Goal: Obtain resource: Download file/media

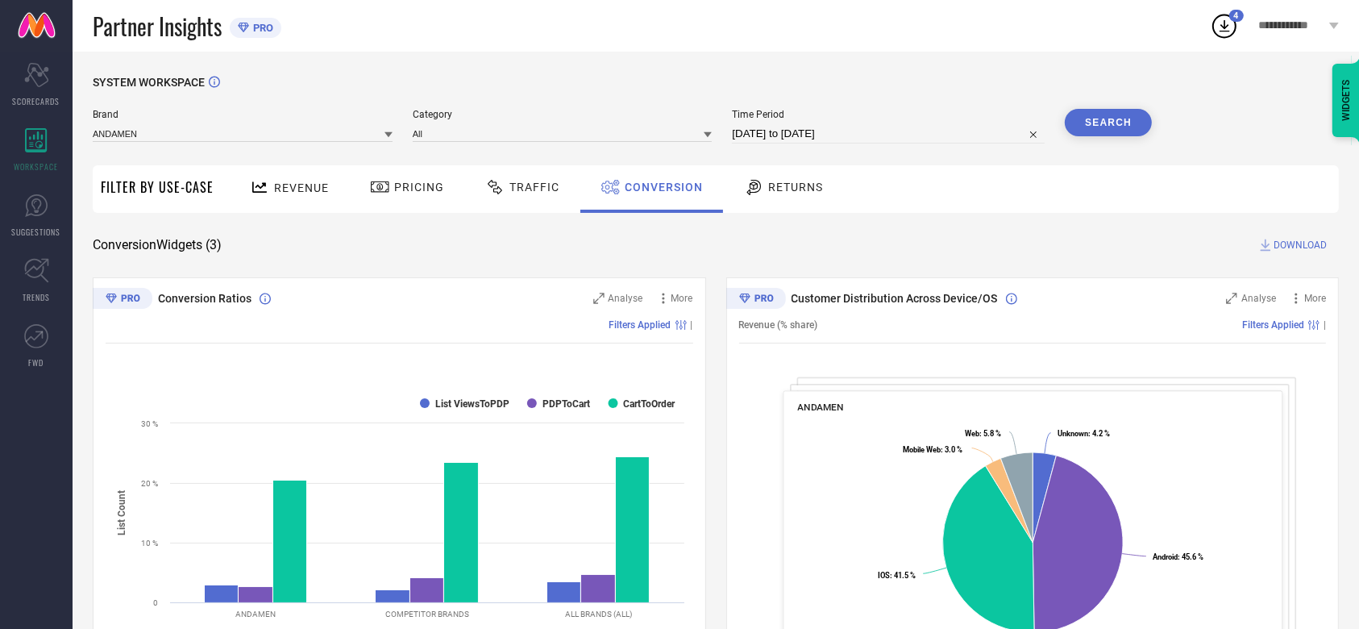
click at [811, 131] on input "[DATE] to [DATE]" at bounding box center [888, 133] width 313 height 19
select select "8"
select select "2024"
select select "9"
select select "2024"
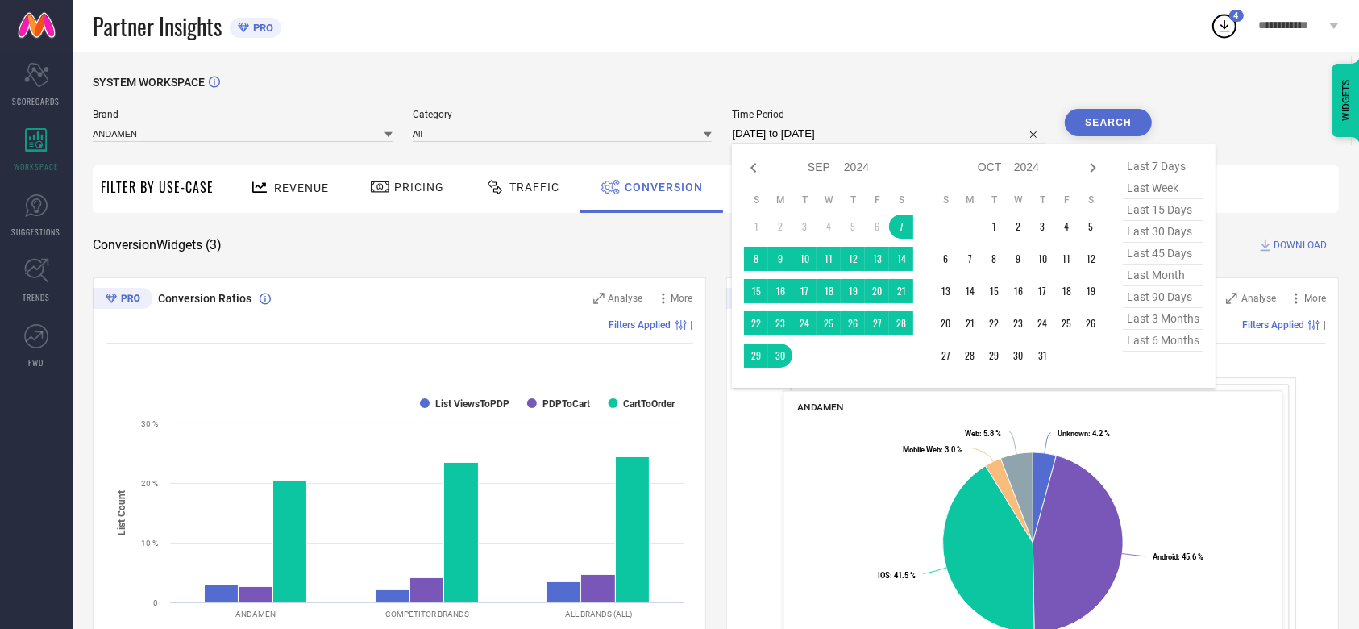
click at [771, 132] on input "[DATE] to [DATE]" at bounding box center [888, 133] width 313 height 19
click at [1092, 162] on icon at bounding box center [1092, 167] width 19 height 19
select select "9"
select select "2024"
select select "10"
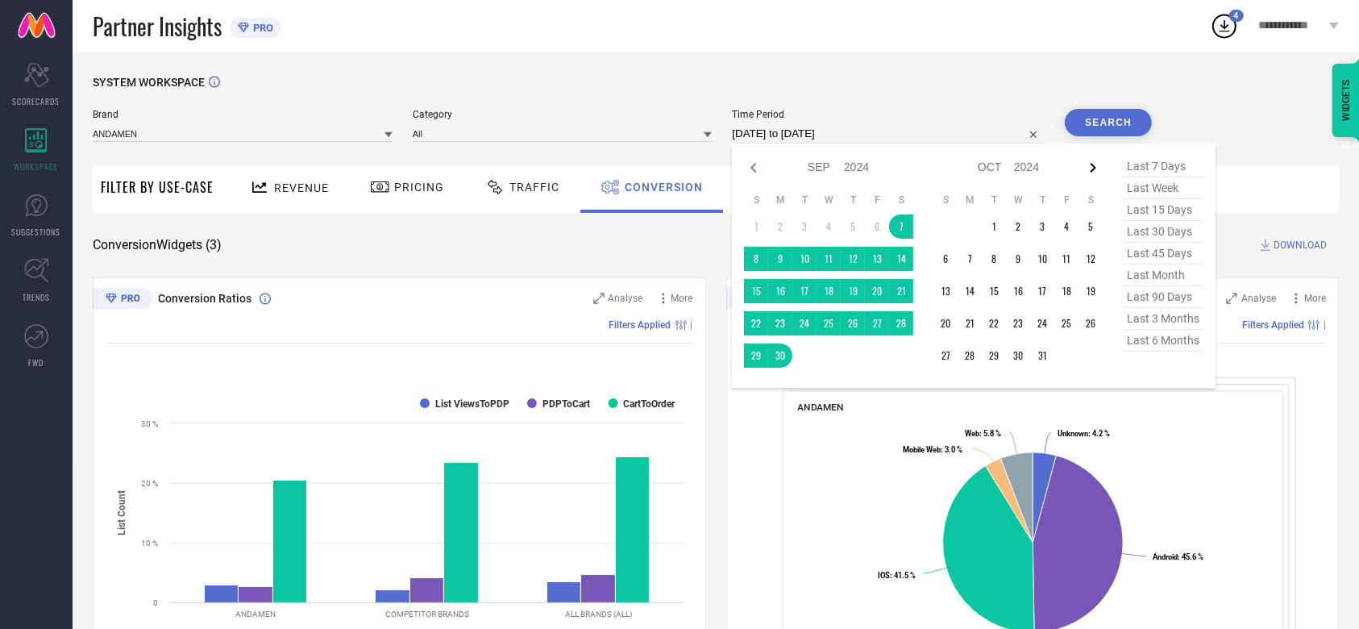
select select "2024"
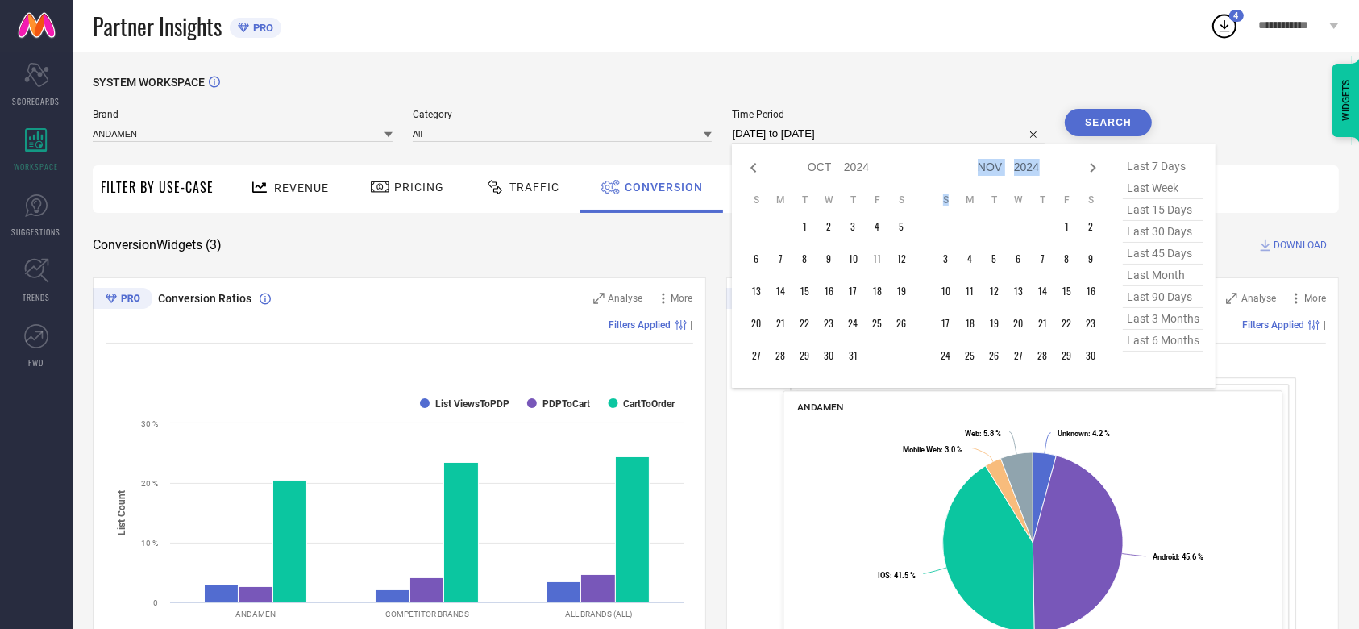
click at [1092, 162] on icon at bounding box center [1092, 167] width 19 height 19
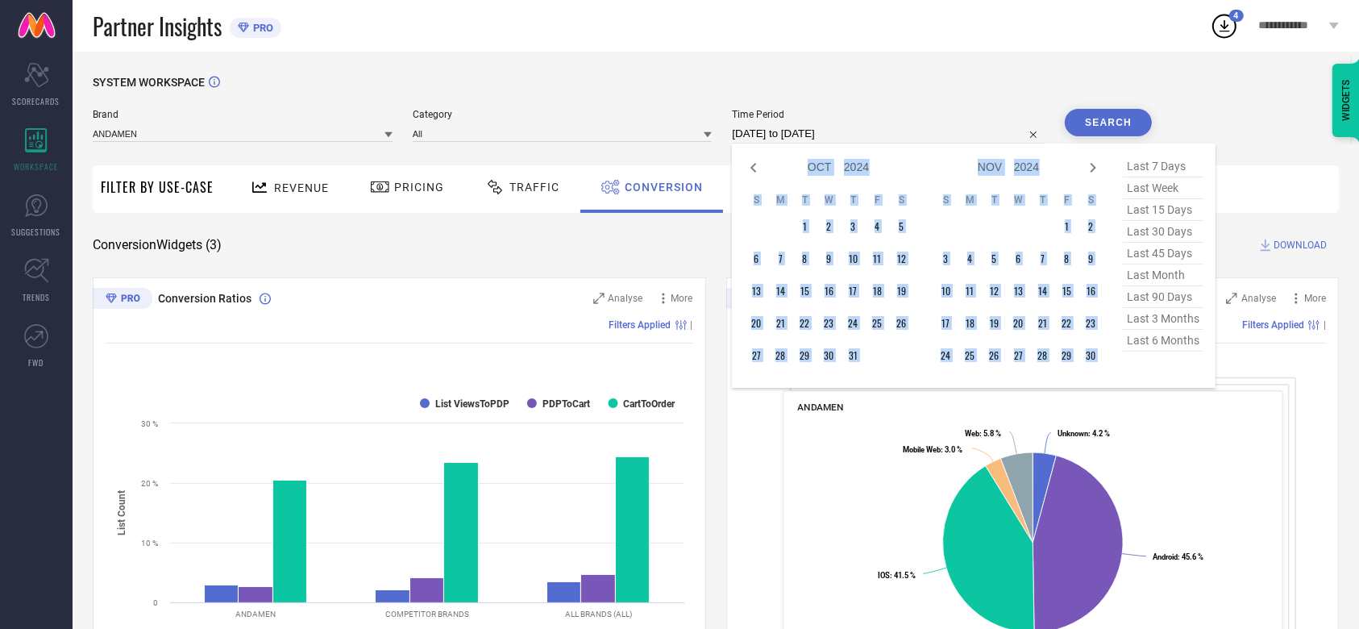
select select "11"
select select "2024"
select select "2025"
click at [1092, 162] on icon at bounding box center [1092, 167] width 19 height 19
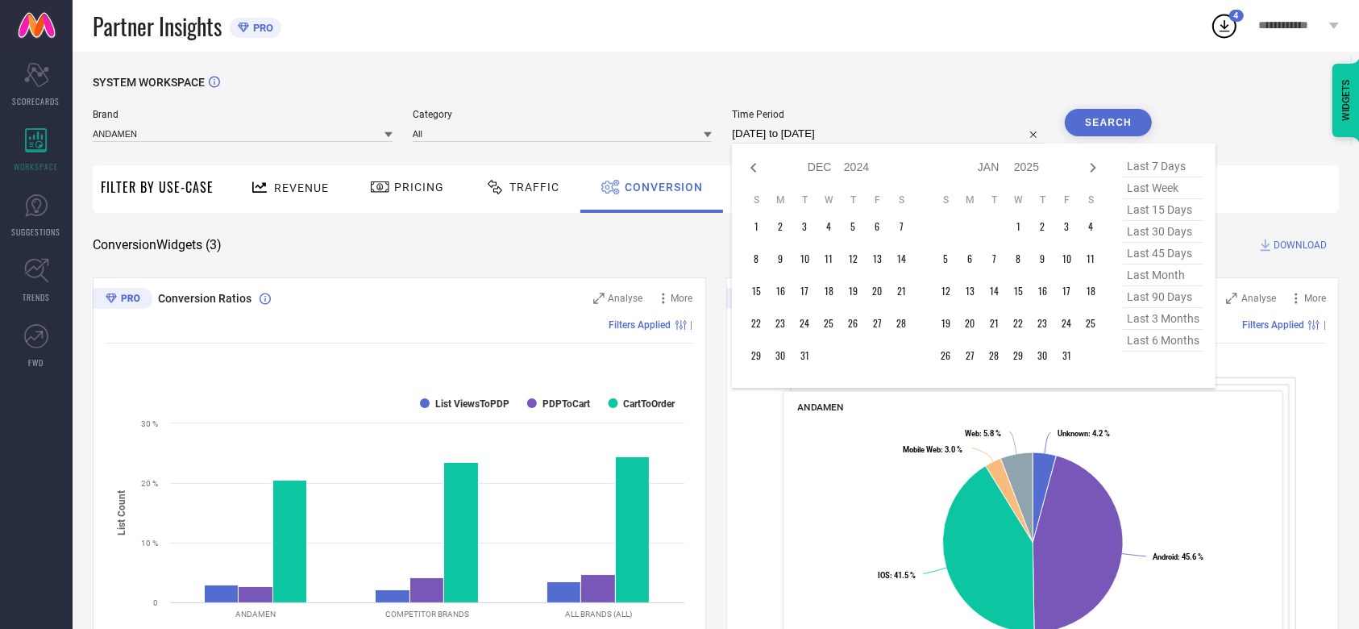
select select "1"
select select "2025"
select select "2"
select select "2025"
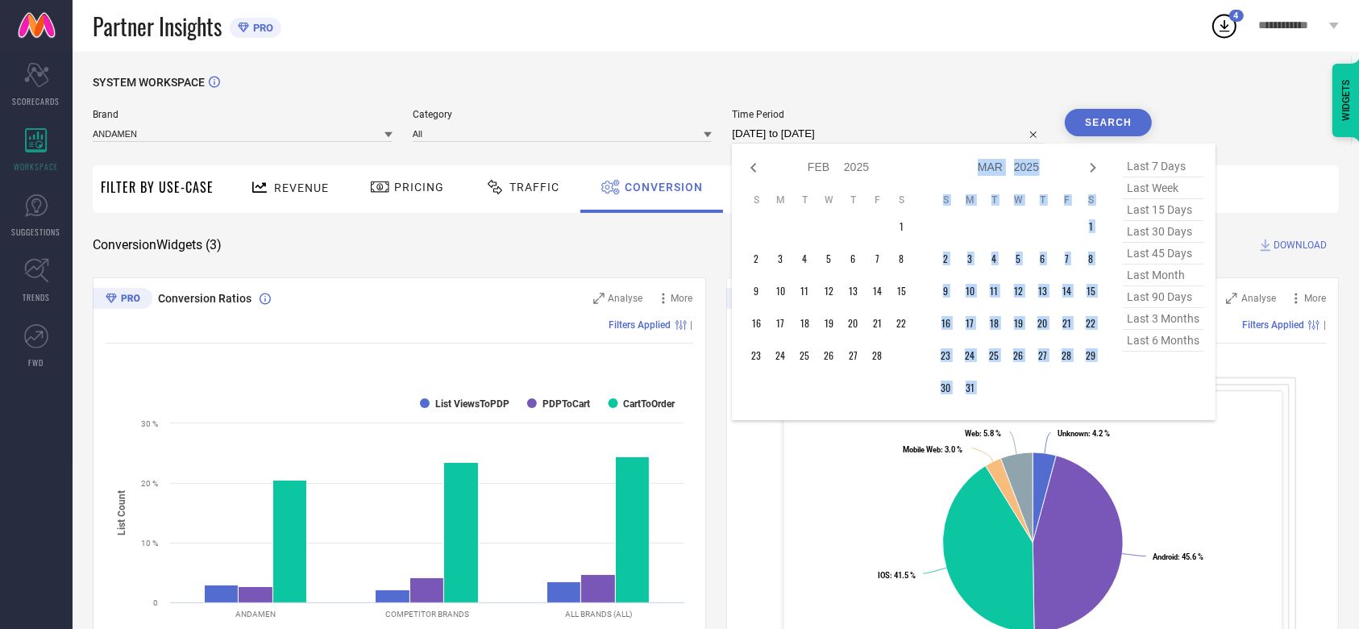
click at [1092, 162] on icon at bounding box center [1092, 167] width 19 height 19
select select "2"
select select "2025"
select select "3"
select select "2025"
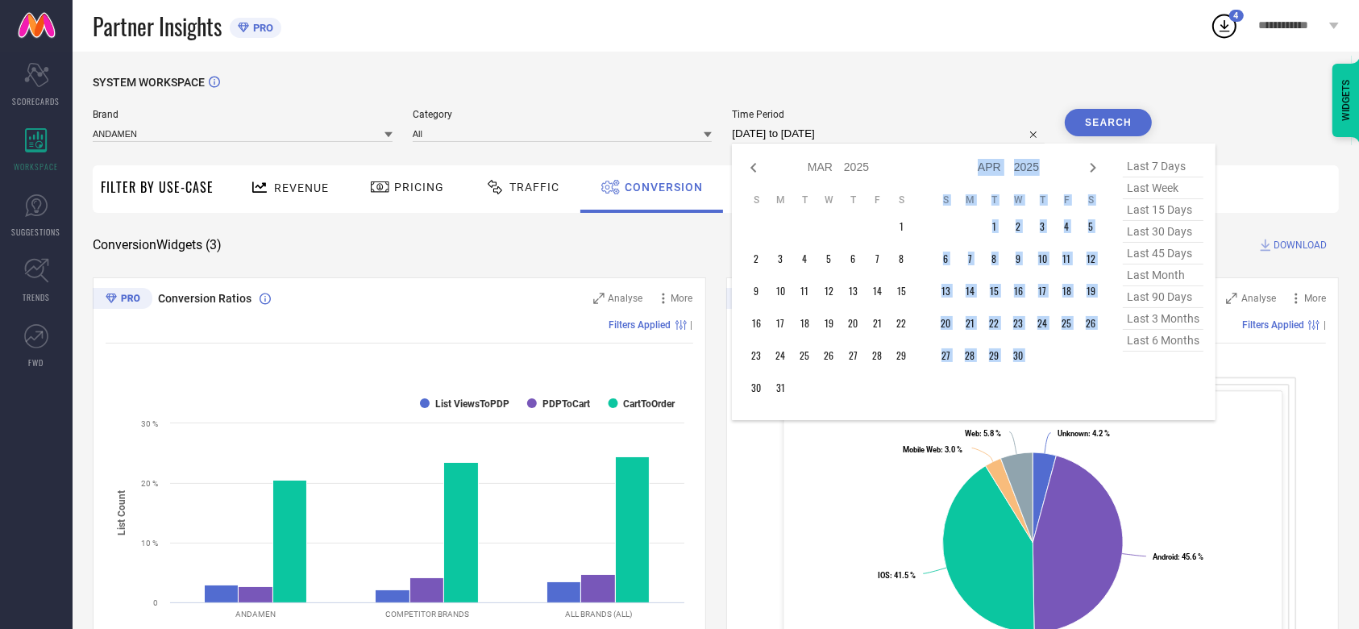
click at [1092, 162] on icon at bounding box center [1092, 167] width 19 height 19
select select "3"
select select "2025"
select select "4"
select select "2025"
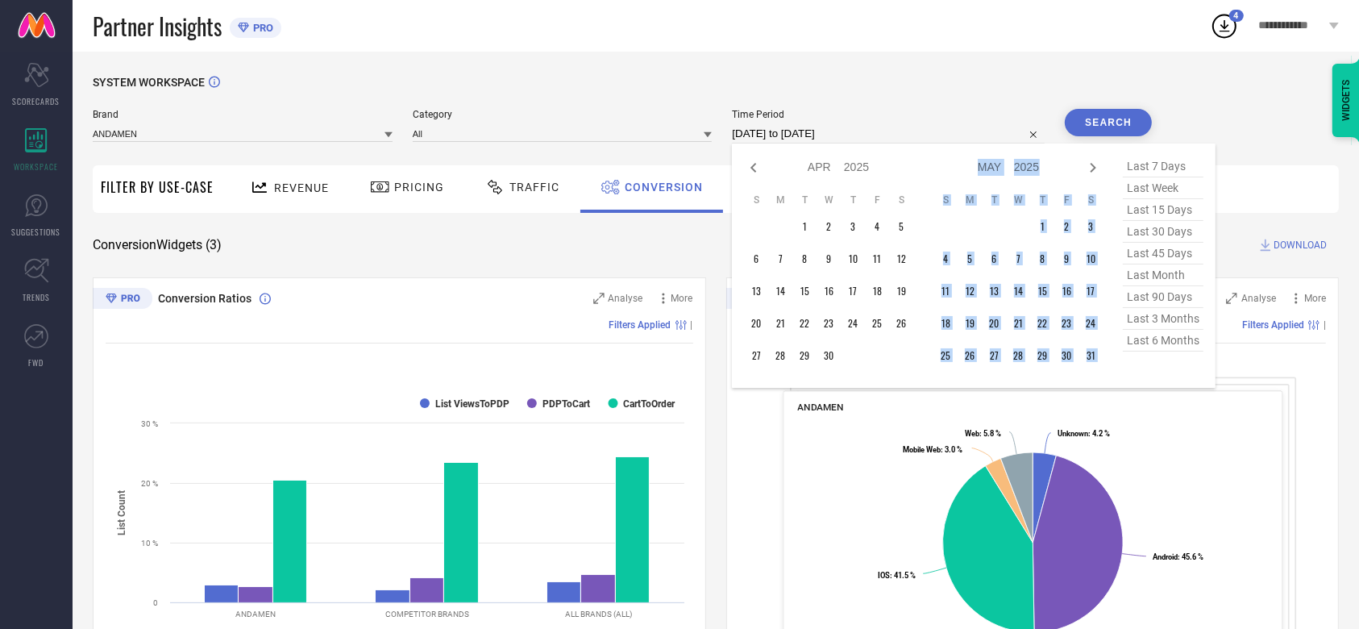
click at [1092, 162] on icon at bounding box center [1092, 167] width 19 height 19
select select "4"
select select "2025"
select select "5"
select select "2025"
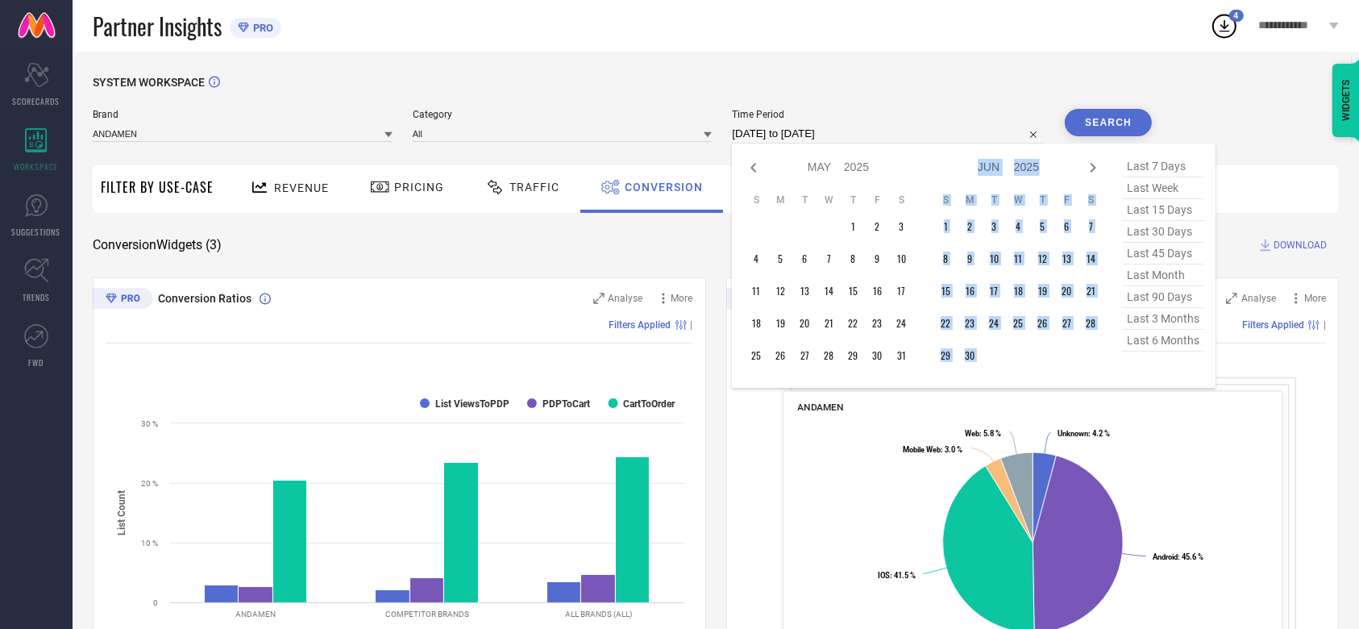
click at [1092, 162] on icon at bounding box center [1092, 167] width 19 height 19
select select "5"
select select "2025"
select select "6"
select select "2025"
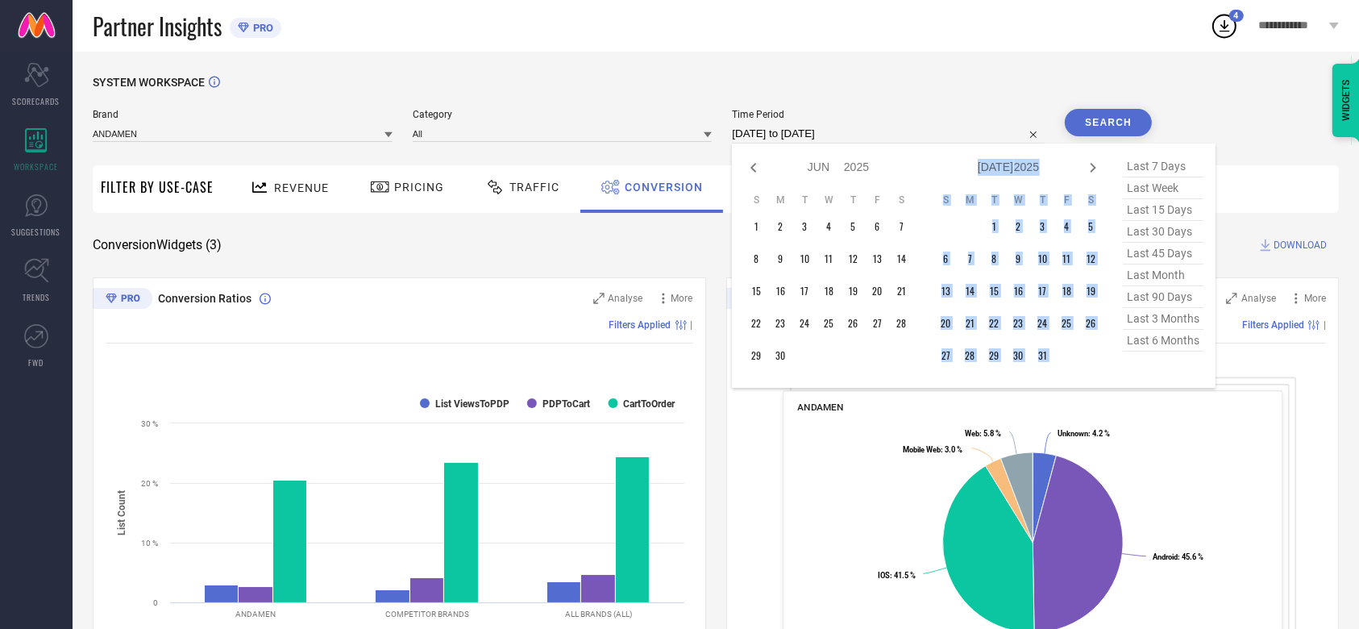
click at [1092, 162] on icon at bounding box center [1092, 167] width 19 height 19
select select "6"
select select "2025"
select select "7"
select select "2025"
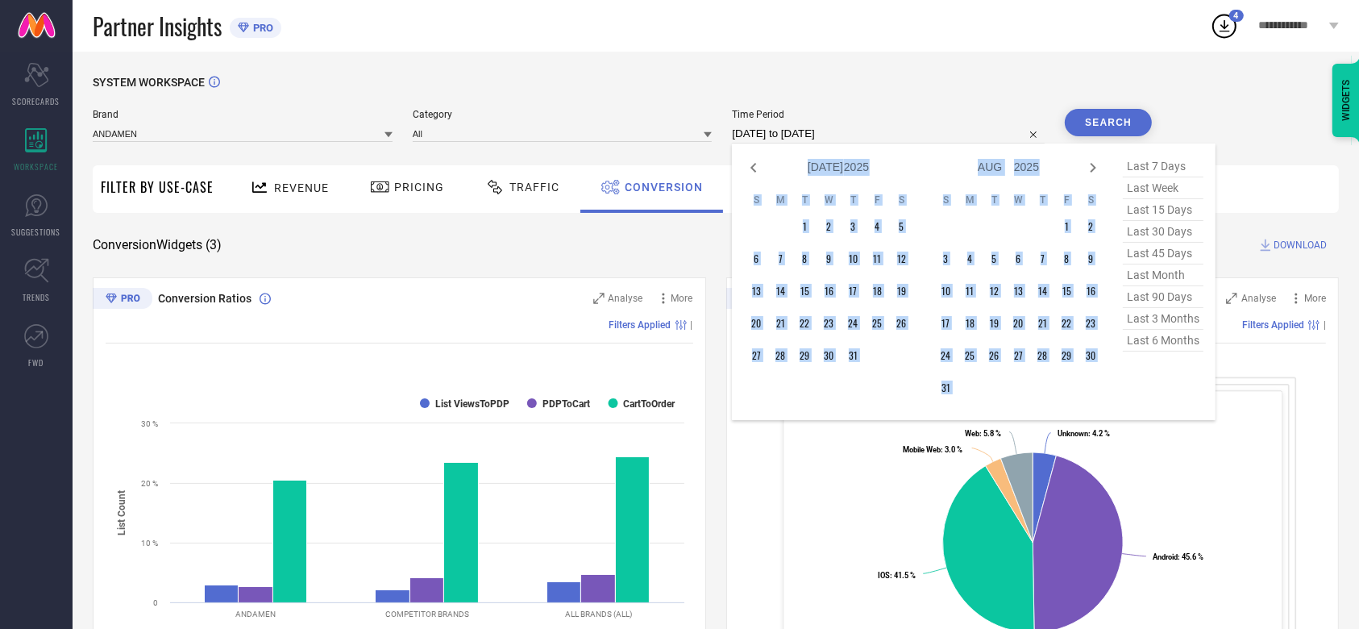
click at [1092, 162] on icon at bounding box center [1092, 167] width 19 height 19
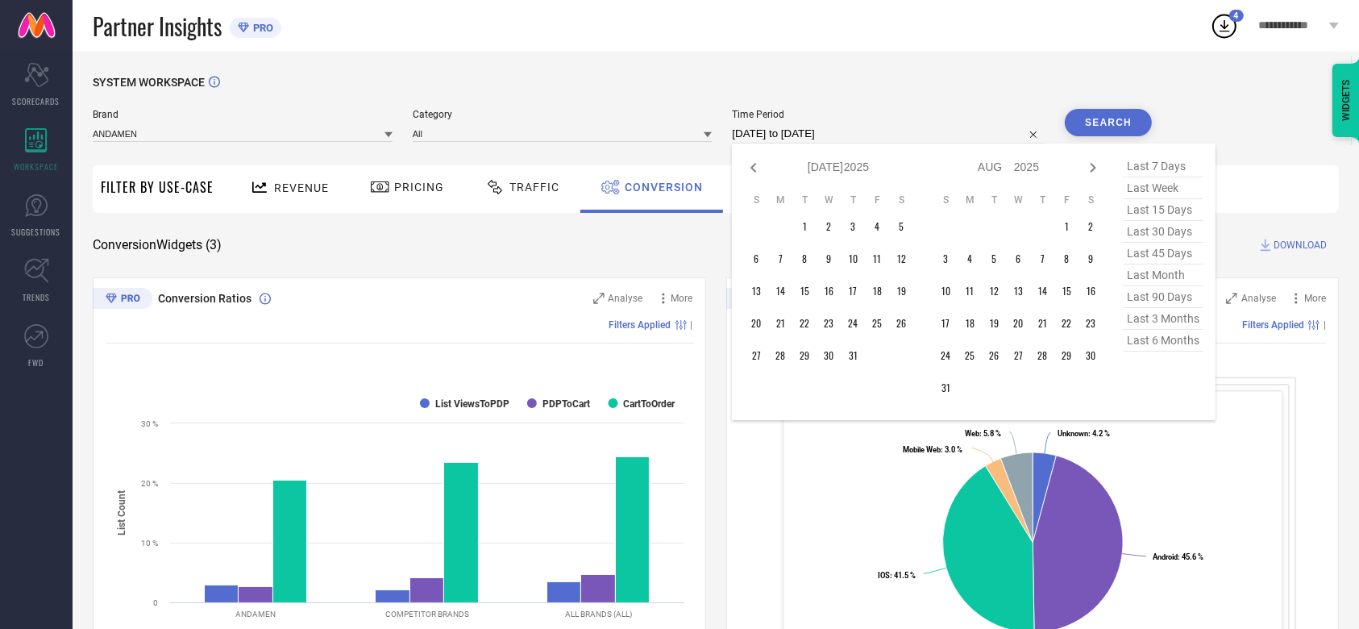
select select "7"
select select "2025"
select select "8"
select select "2025"
click at [878, 224] on td "1" at bounding box center [877, 226] width 24 height 24
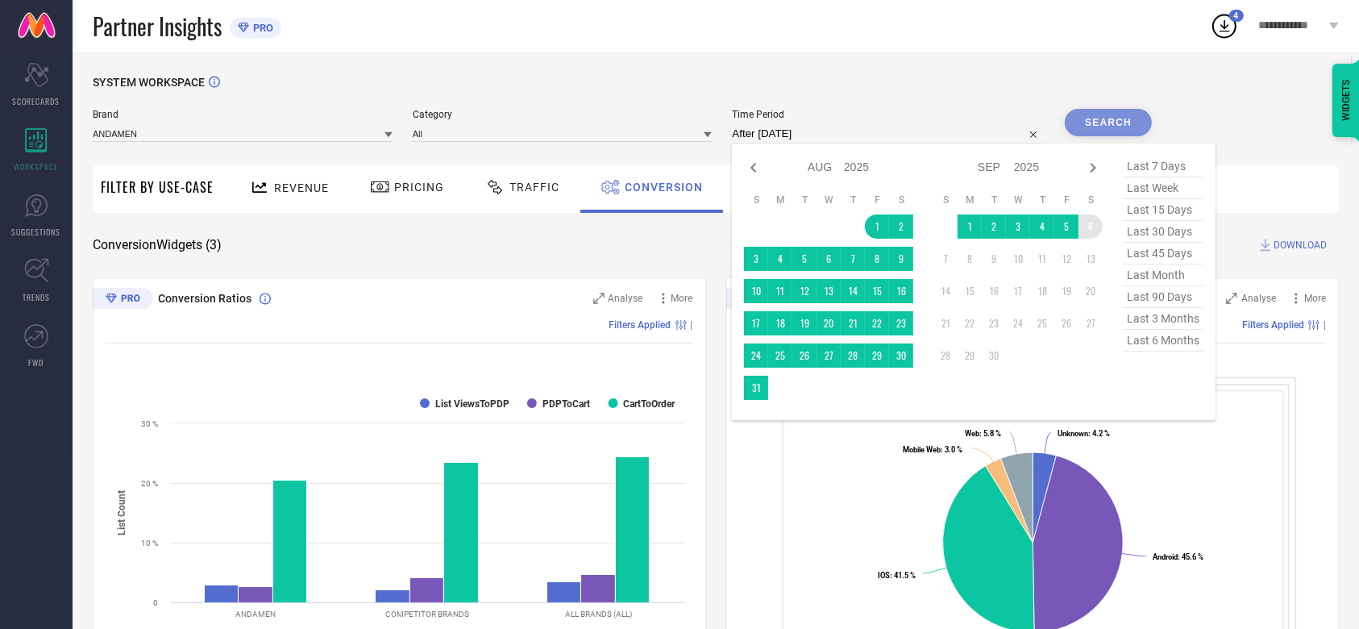
type input "[DATE] to [DATE]"
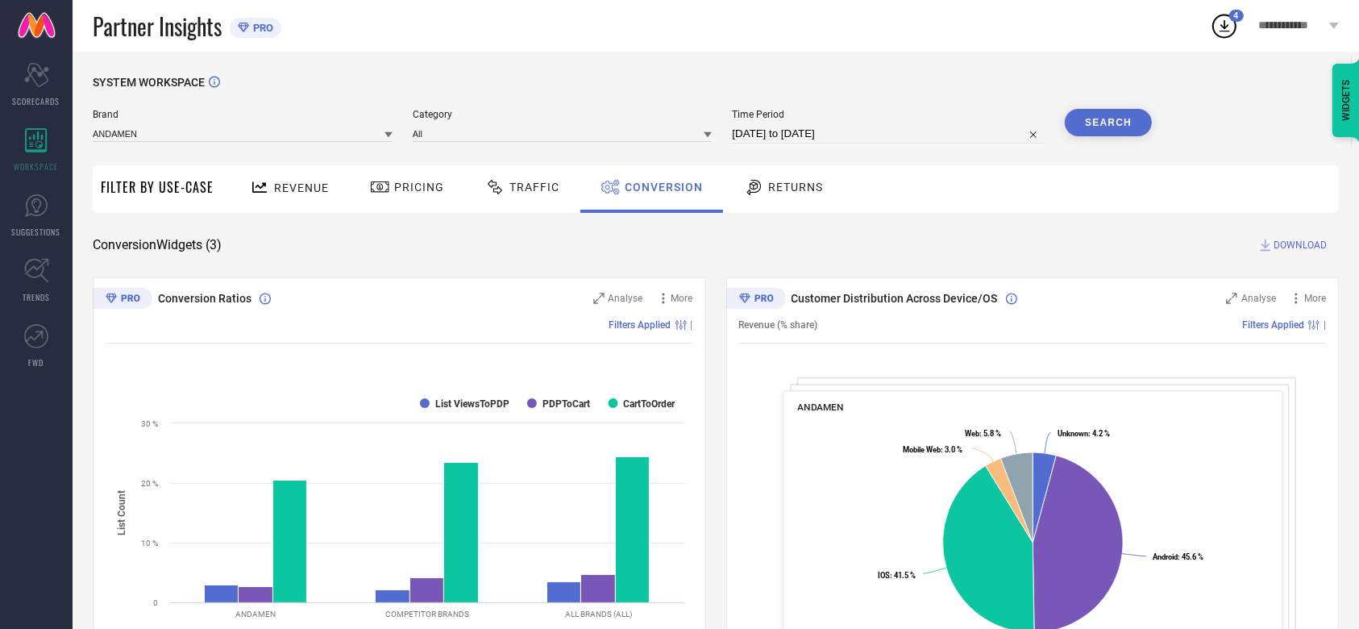
click at [1096, 138] on div "Search" at bounding box center [1108, 126] width 87 height 35
click at [1104, 127] on button "Search" at bounding box center [1108, 122] width 87 height 27
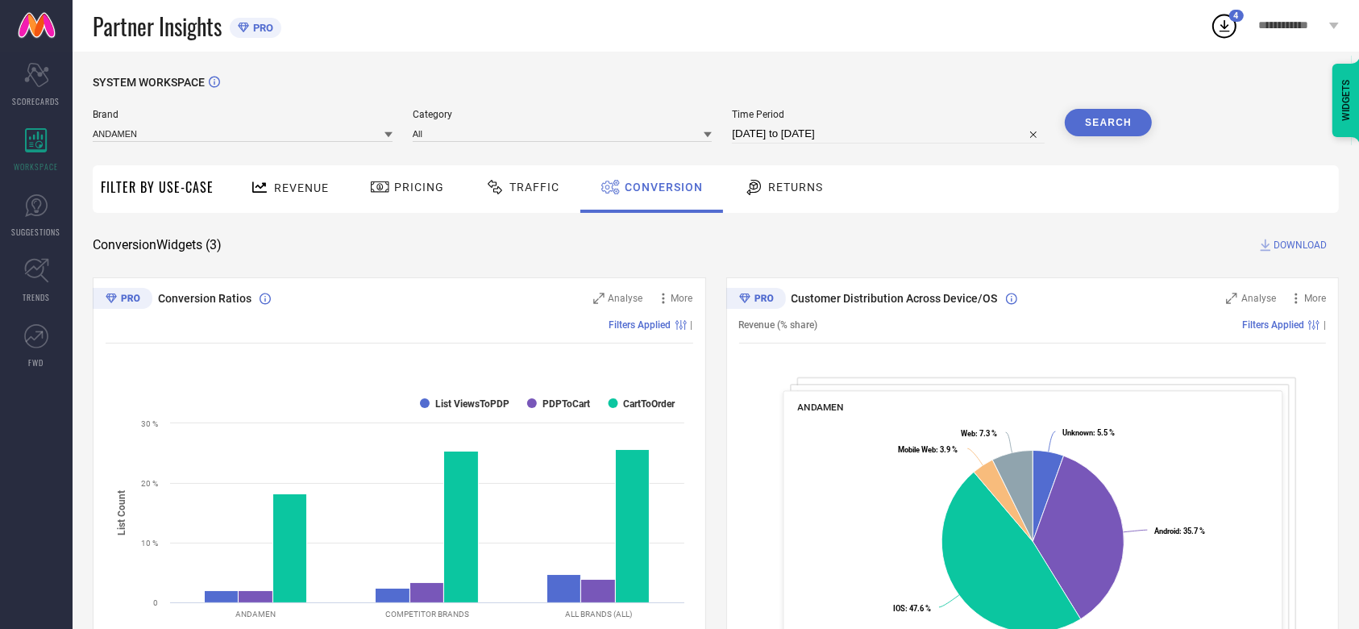
click at [1302, 247] on span "DOWNLOAD" at bounding box center [1299, 245] width 53 height 16
